Goal: Information Seeking & Learning: Understand process/instructions

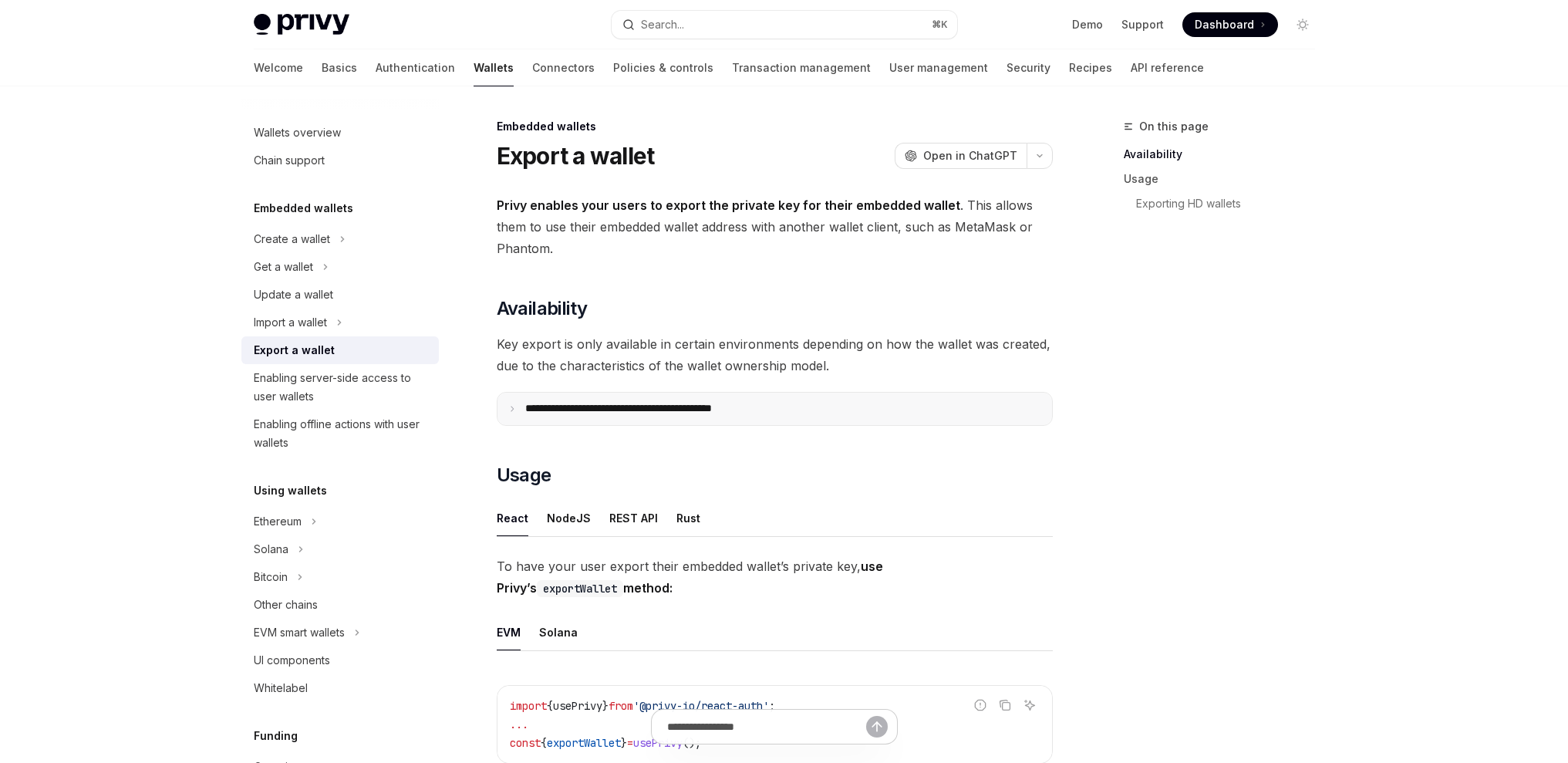
click at [526, 412] on p "**********" at bounding box center [653, 408] width 254 height 14
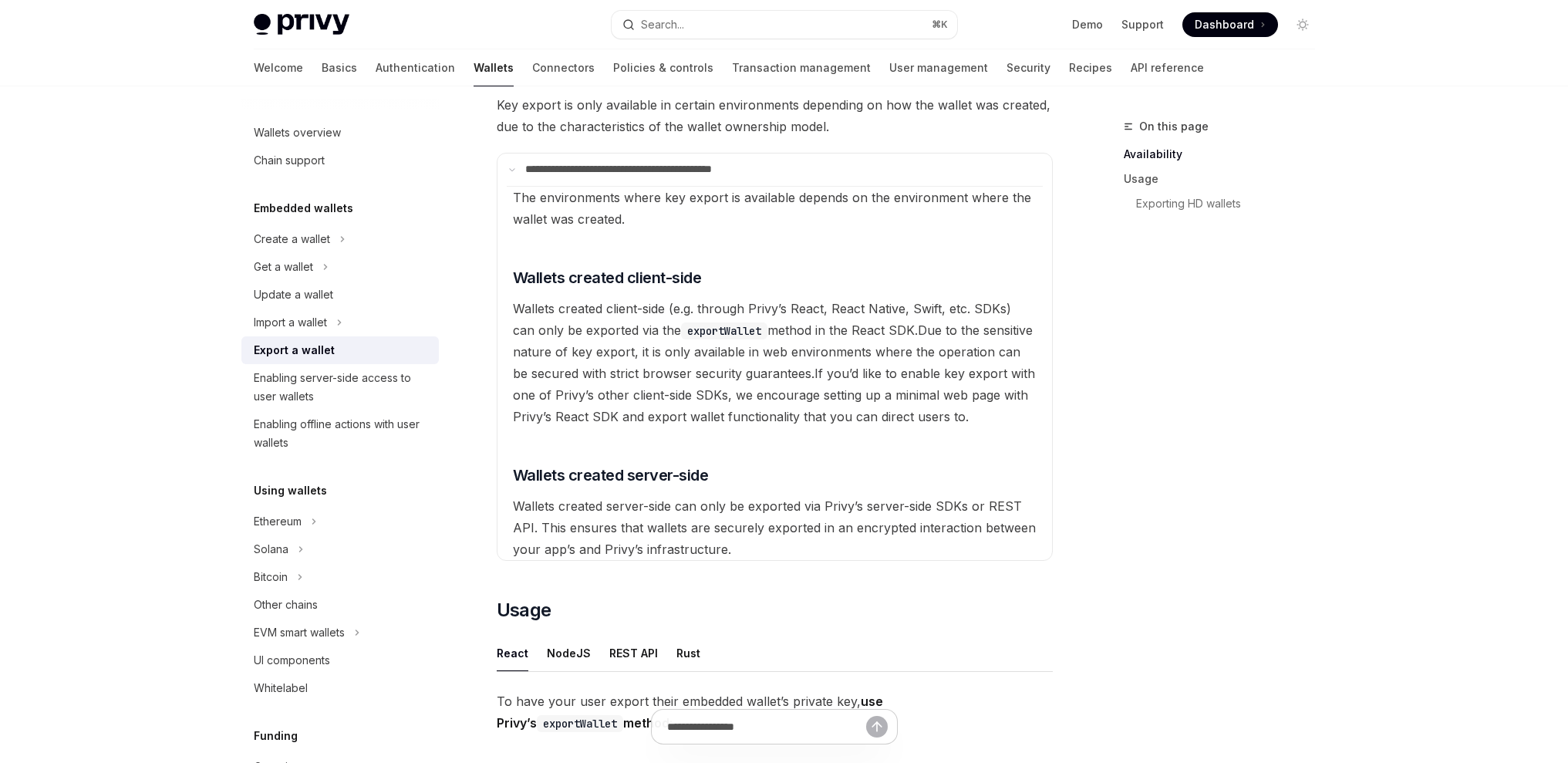
scroll to position [376, 0]
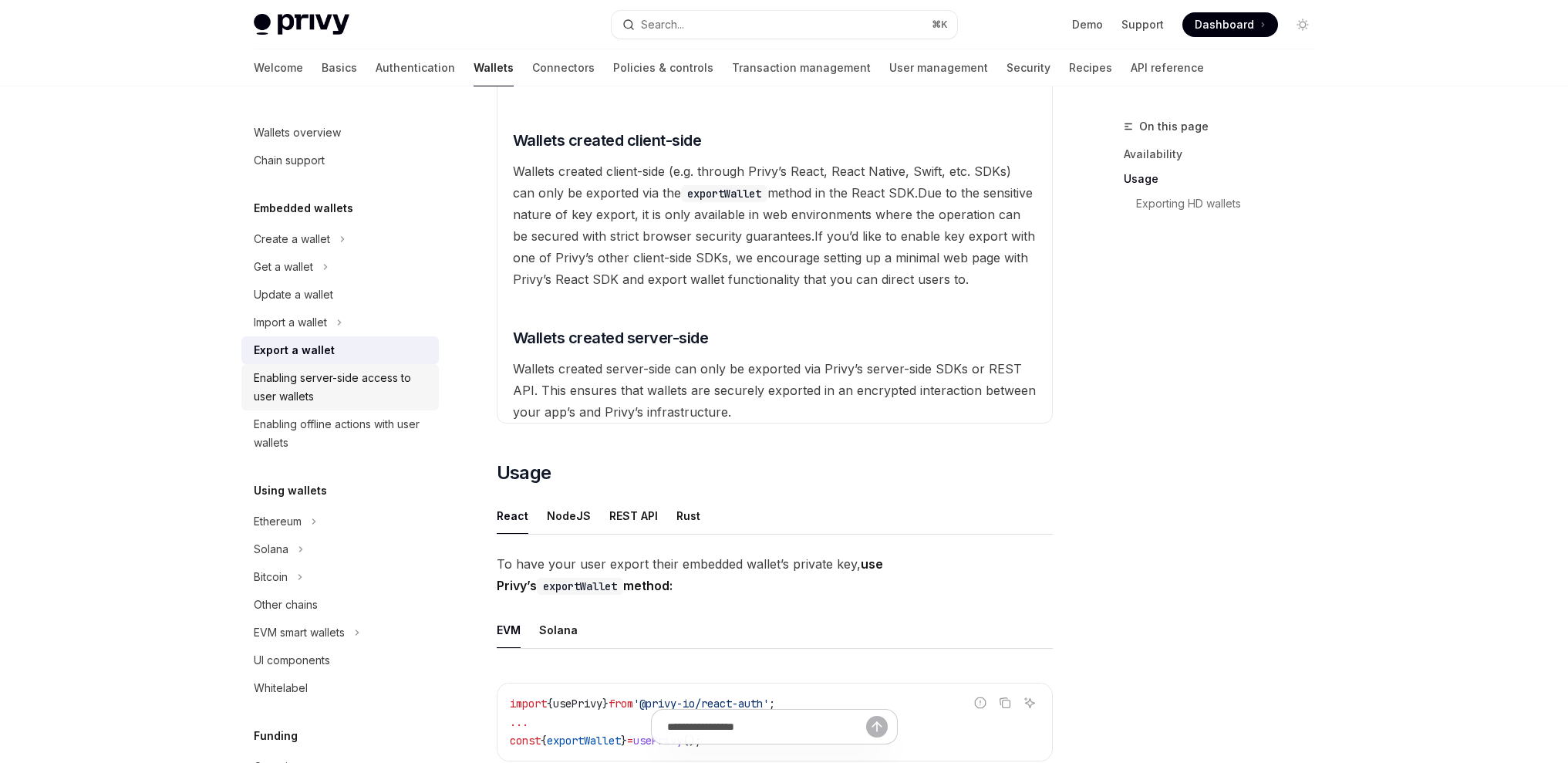
click at [322, 387] on div "Enabling server-side access to user wallets" at bounding box center [342, 387] width 176 height 37
type textarea "*"
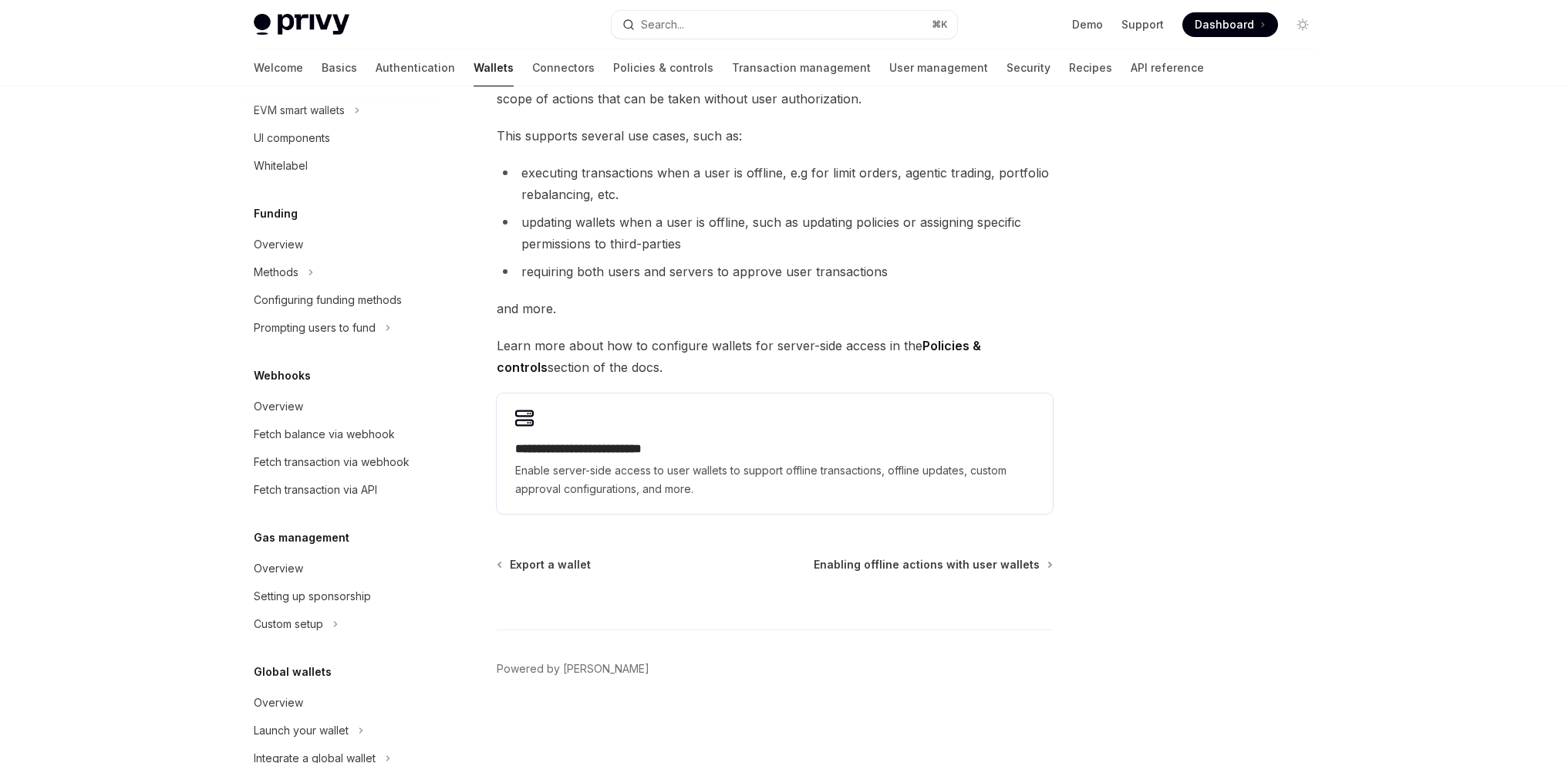
scroll to position [562, 0]
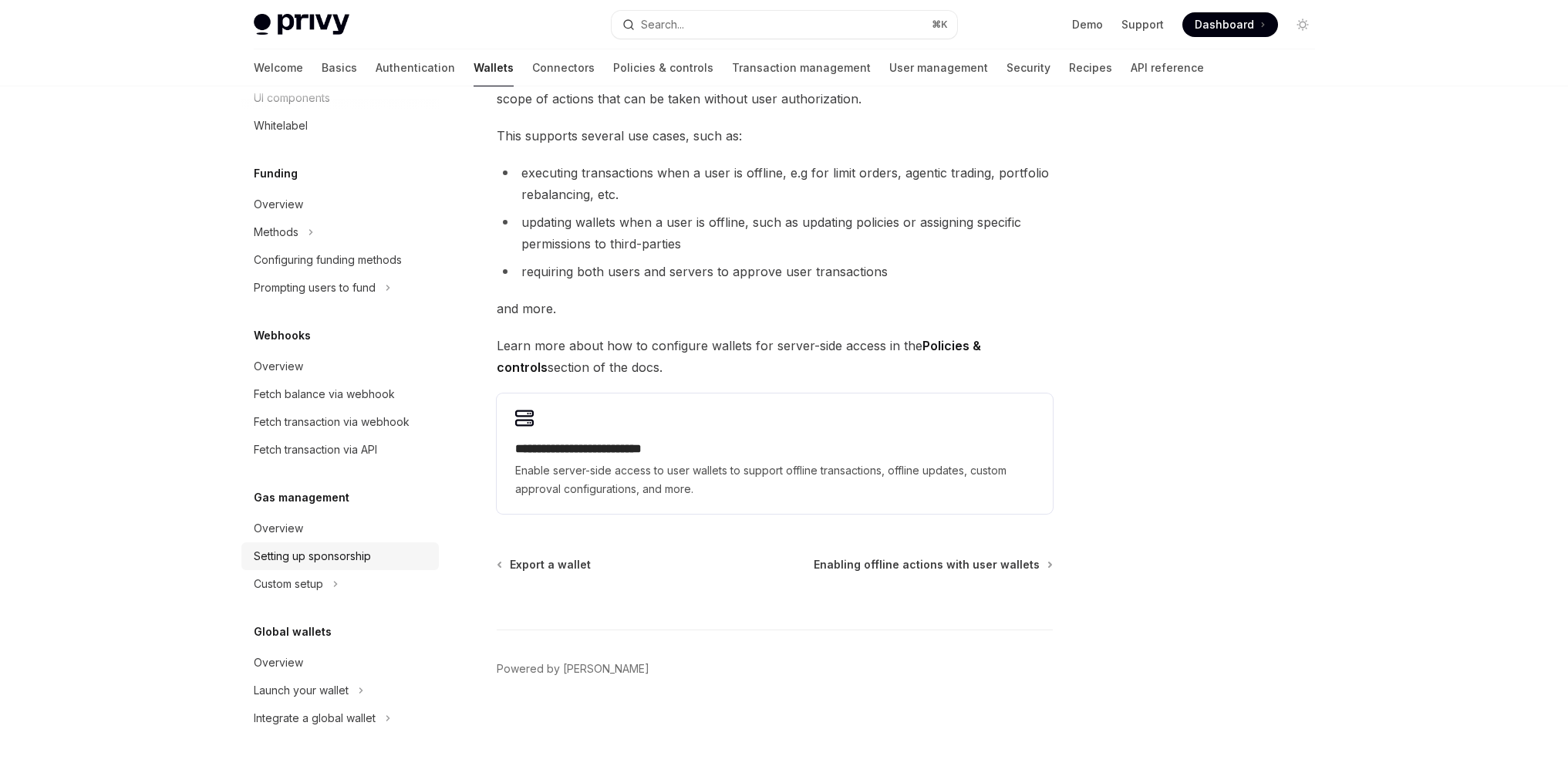
click at [315, 560] on div "Setting up sponsorship" at bounding box center [312, 556] width 117 height 18
